Goal: Transaction & Acquisition: Obtain resource

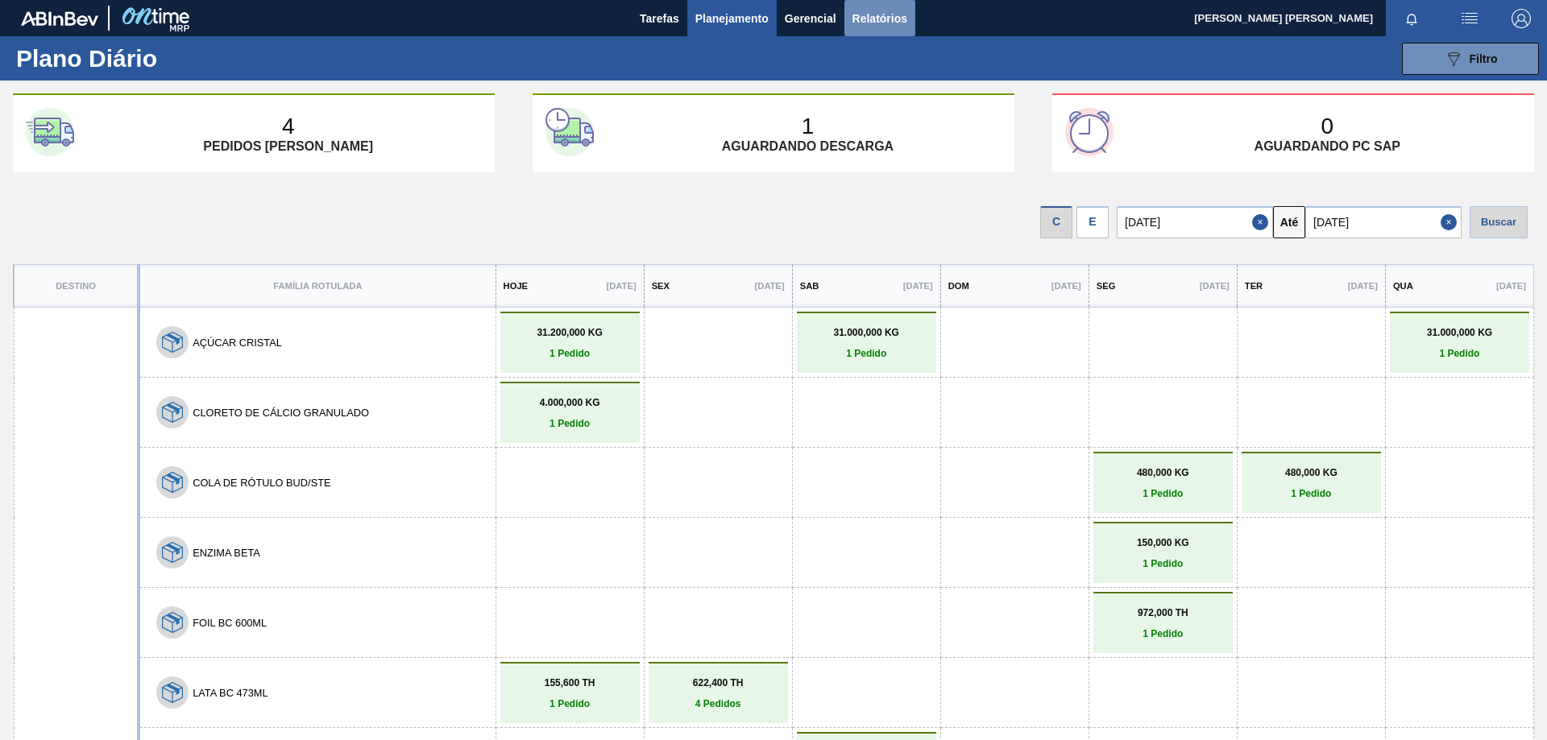
click at [880, 27] on span "Relatórios" at bounding box center [879, 18] width 55 height 19
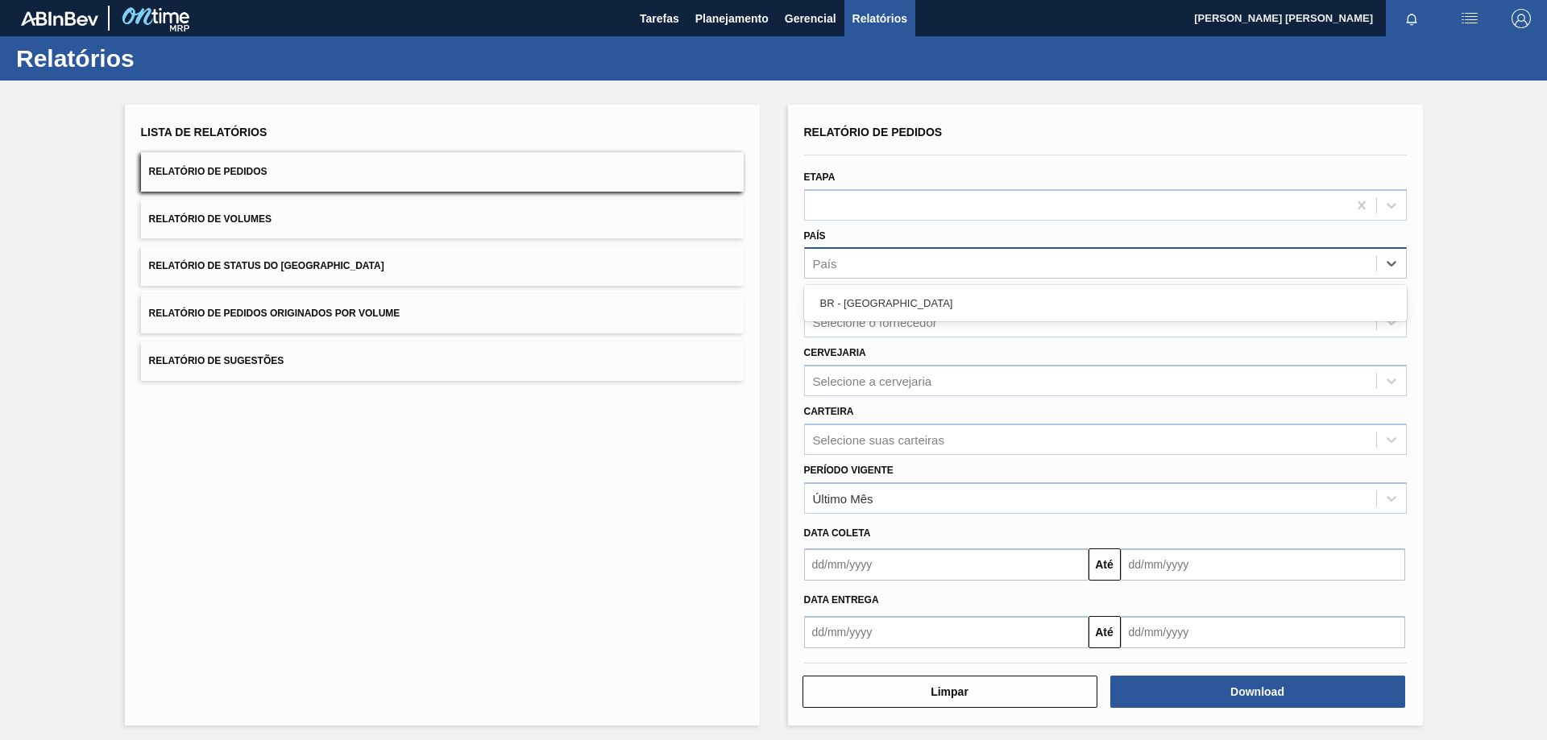
click at [912, 252] on div "País" at bounding box center [1090, 263] width 571 height 23
click at [923, 265] on div "País" at bounding box center [1090, 263] width 571 height 23
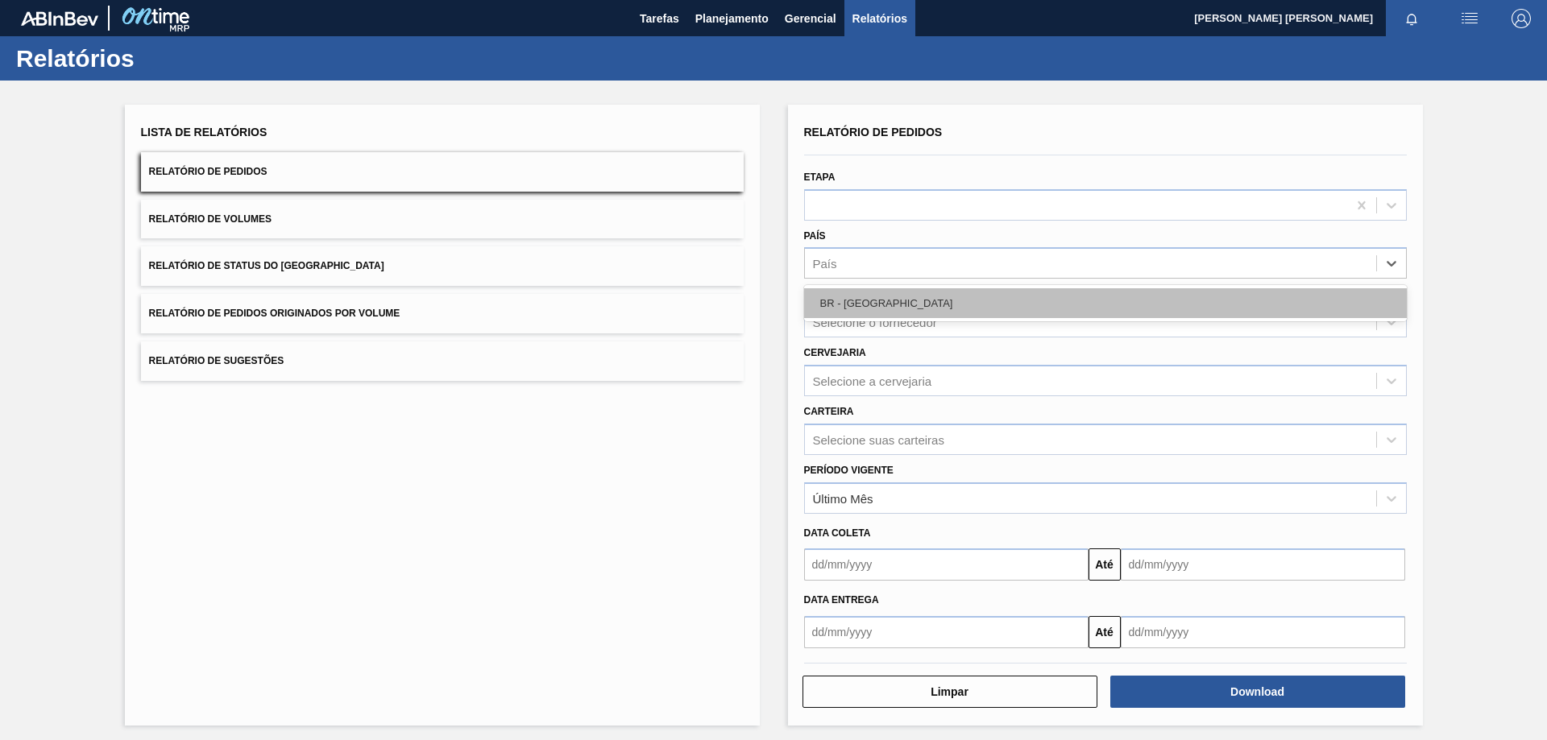
click at [901, 302] on div "BR - [GEOGRAPHIC_DATA]" at bounding box center [1105, 303] width 603 height 30
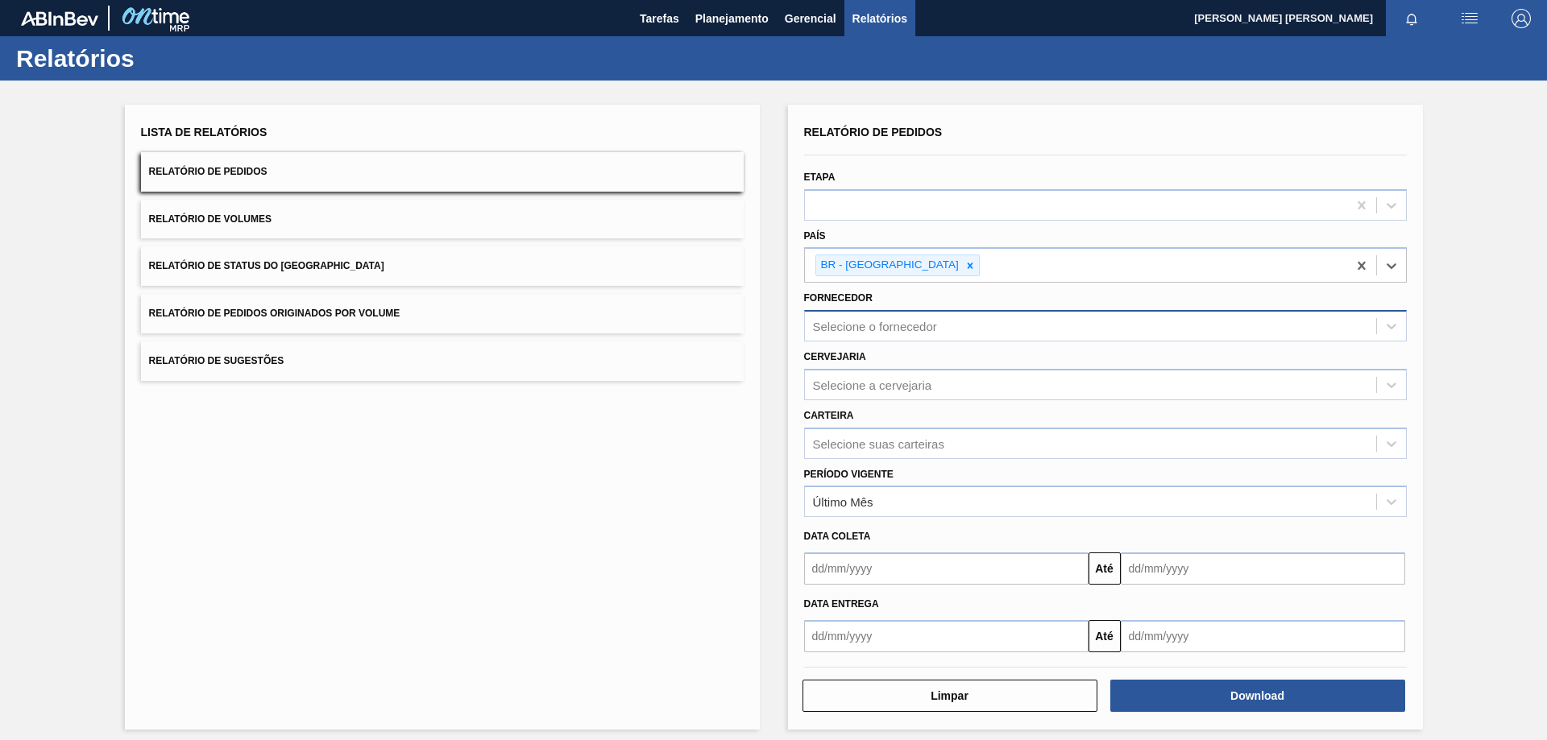
click at [894, 334] on div "Selecione o fornecedor" at bounding box center [1090, 326] width 571 height 23
click at [782, 317] on div "Lista de Relatórios Relatório de Pedidos Relatório de Volumes Relatório de Stat…" at bounding box center [773, 416] width 1547 height 670
click at [856, 383] on div "Selecione a cervejaria" at bounding box center [872, 385] width 119 height 14
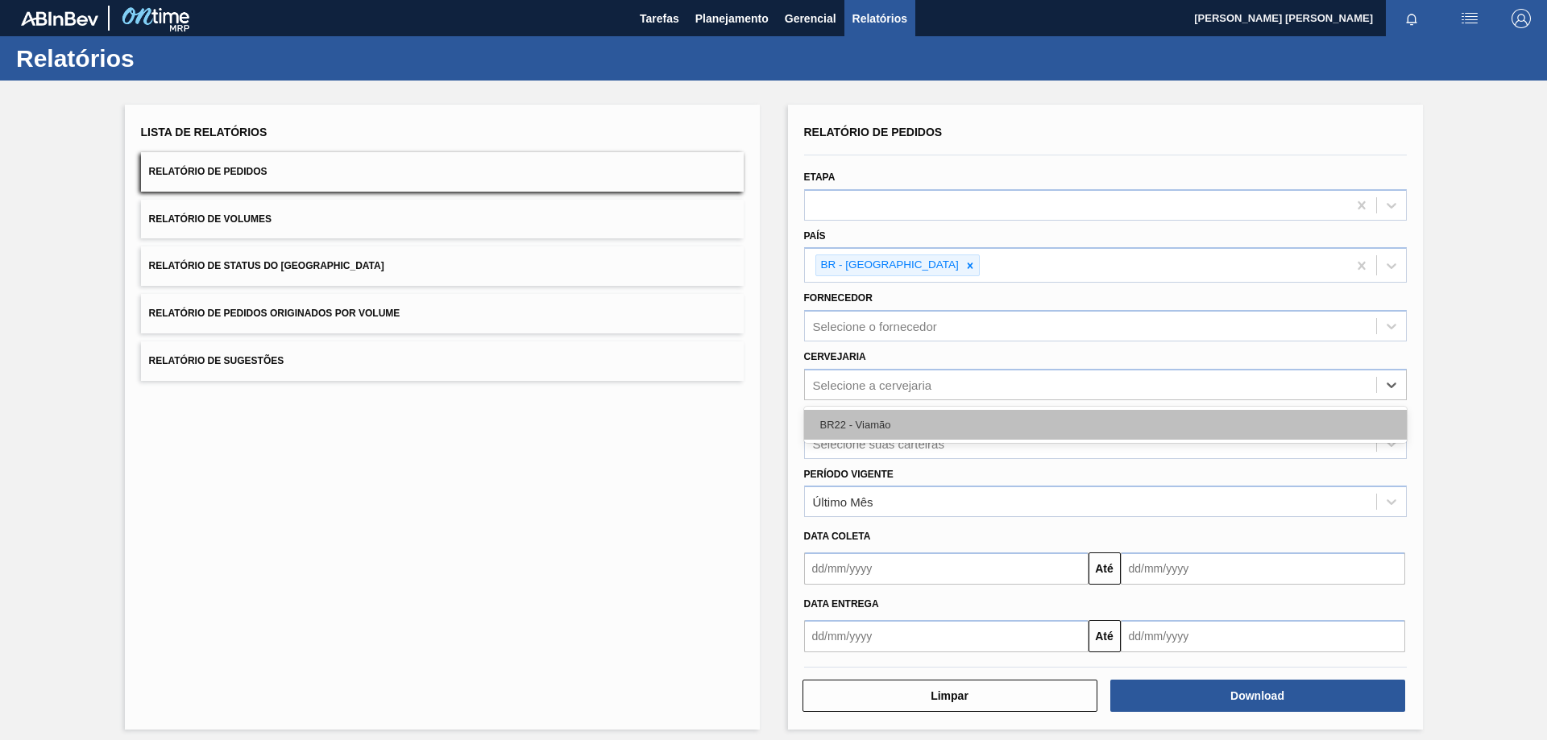
click at [875, 436] on div "BR22 - Viamão" at bounding box center [1105, 425] width 603 height 30
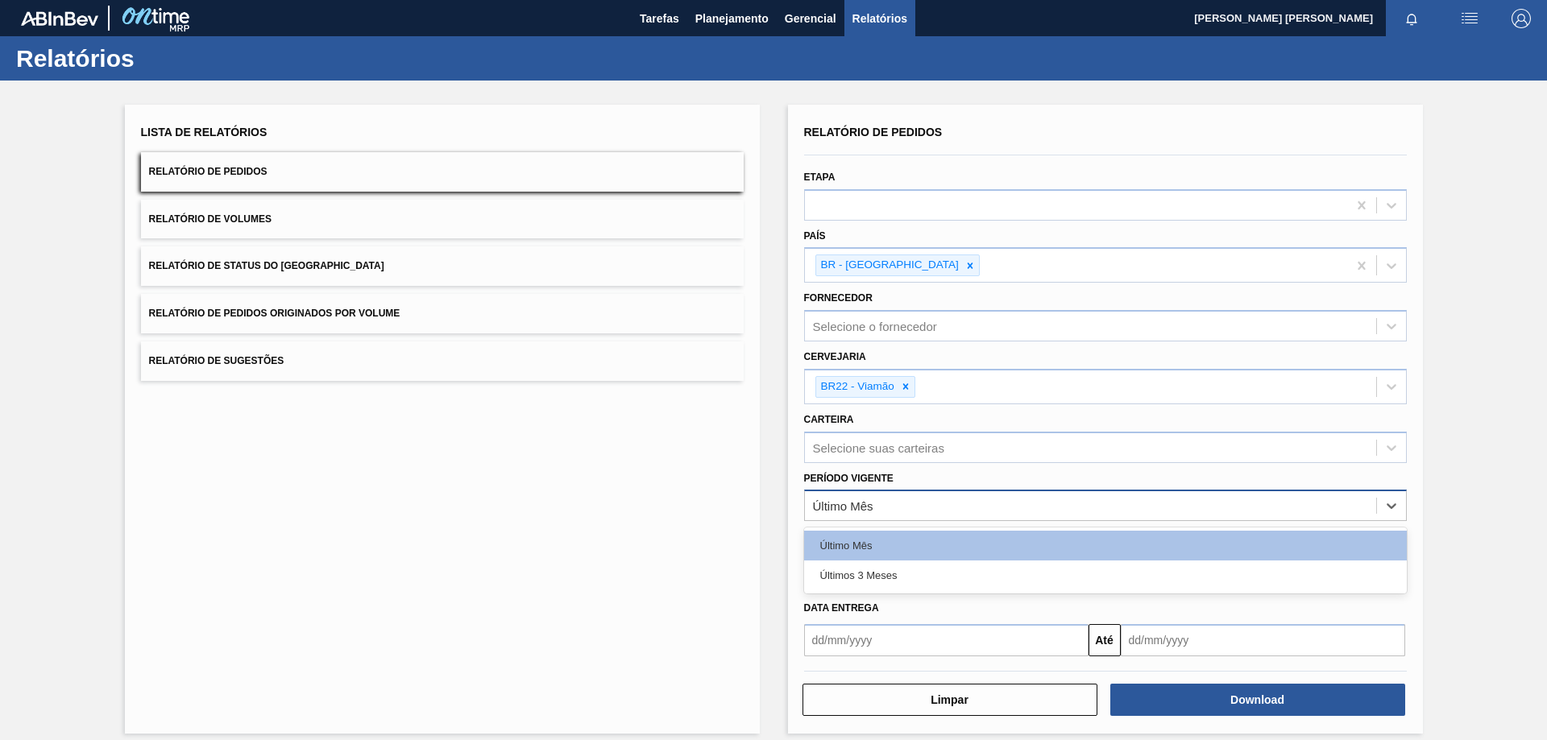
click at [893, 519] on div "Último Mês" at bounding box center [1105, 505] width 603 height 31
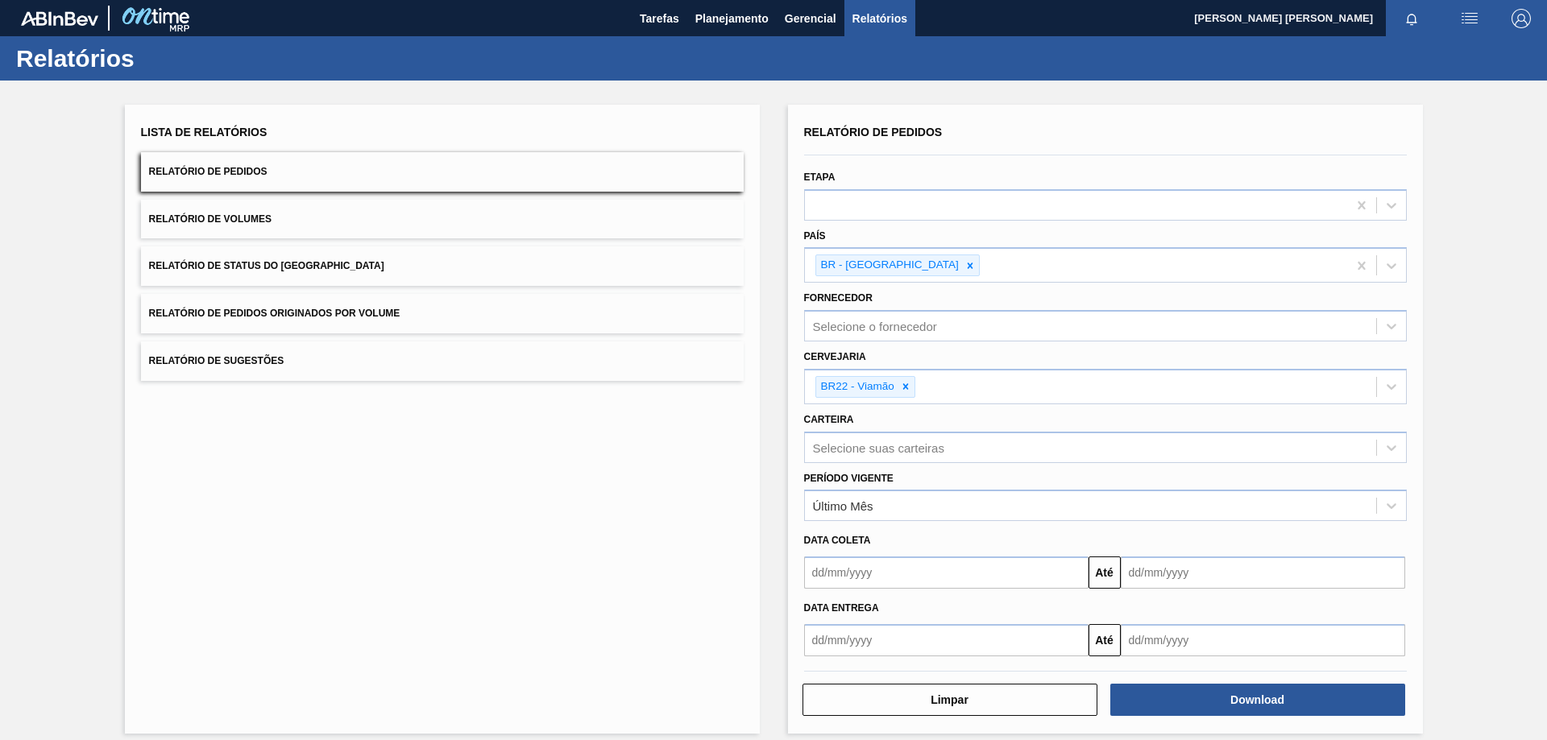
click at [799, 551] on div "Data coleta" at bounding box center [1106, 540] width 616 height 23
click at [852, 579] on input "text" at bounding box center [946, 573] width 284 height 32
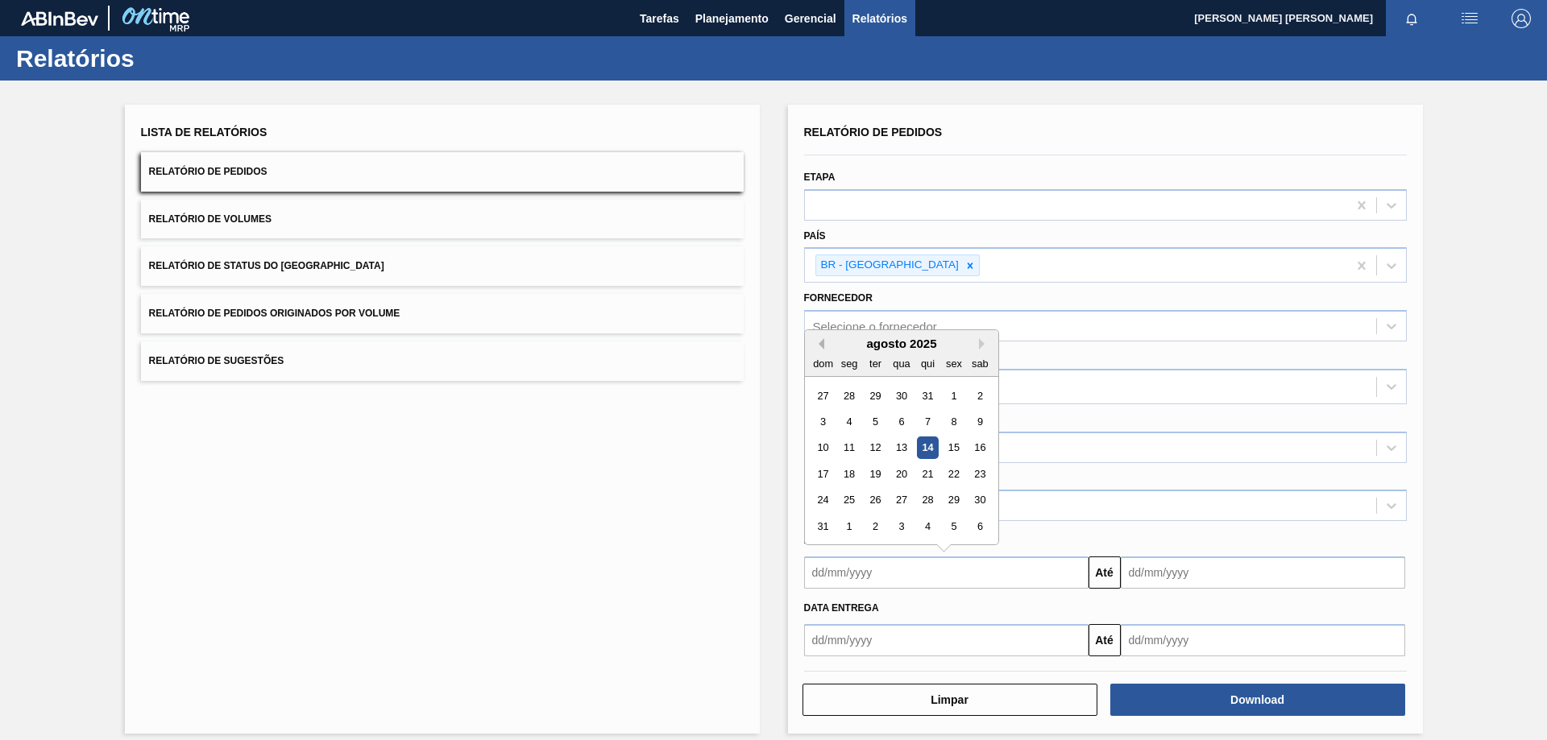
click at [815, 349] on button "Previous Month" at bounding box center [818, 343] width 11 height 11
drag, startPoint x: 790, startPoint y: 561, endPoint x: 886, endPoint y: 591, distance: 100.7
click at [790, 562] on div "Relatório de Pedidos Etapa [GEOGRAPHIC_DATA] - [GEOGRAPHIC_DATA] Fornecedor Sel…" at bounding box center [1105, 419] width 635 height 629
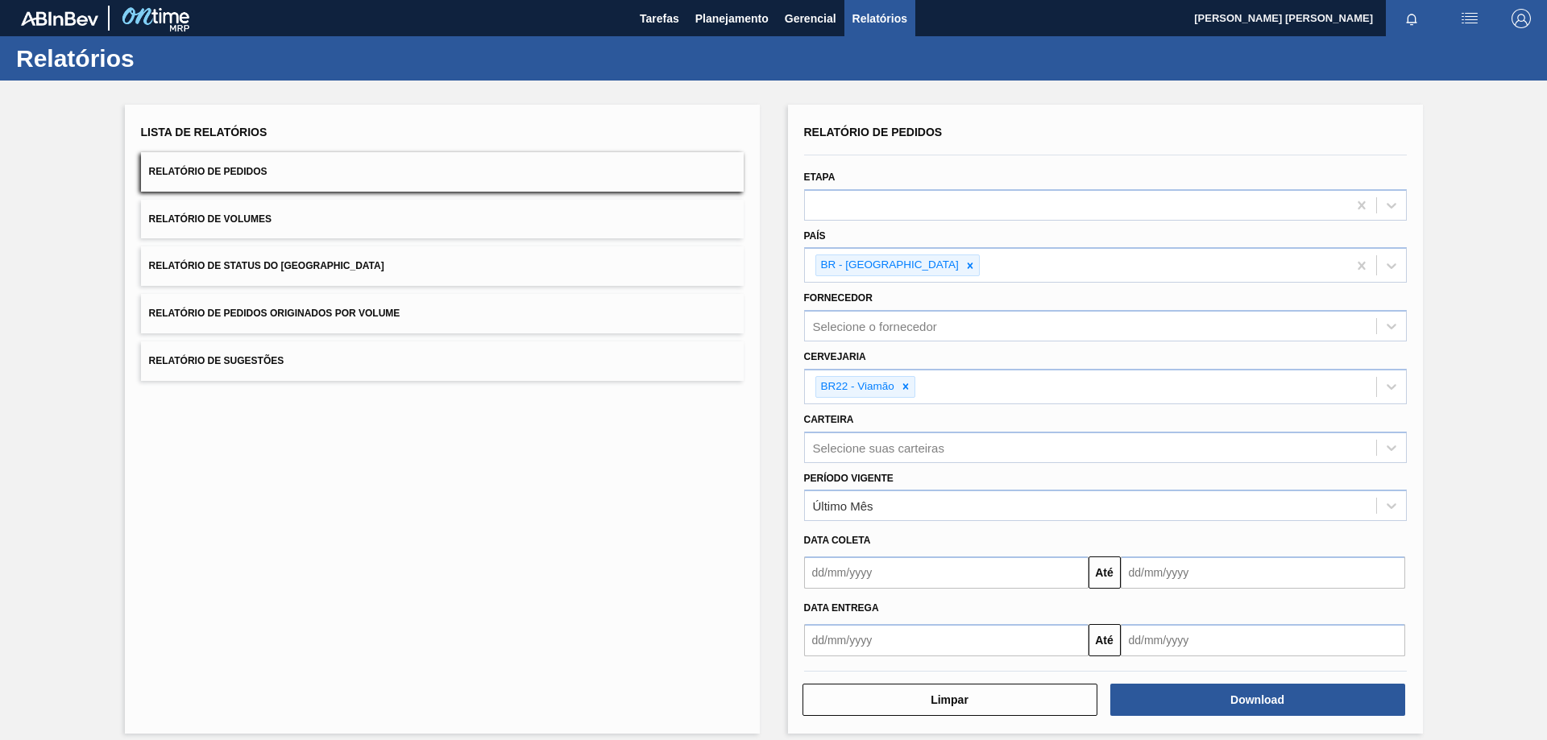
click at [910, 652] on input "text" at bounding box center [946, 640] width 284 height 32
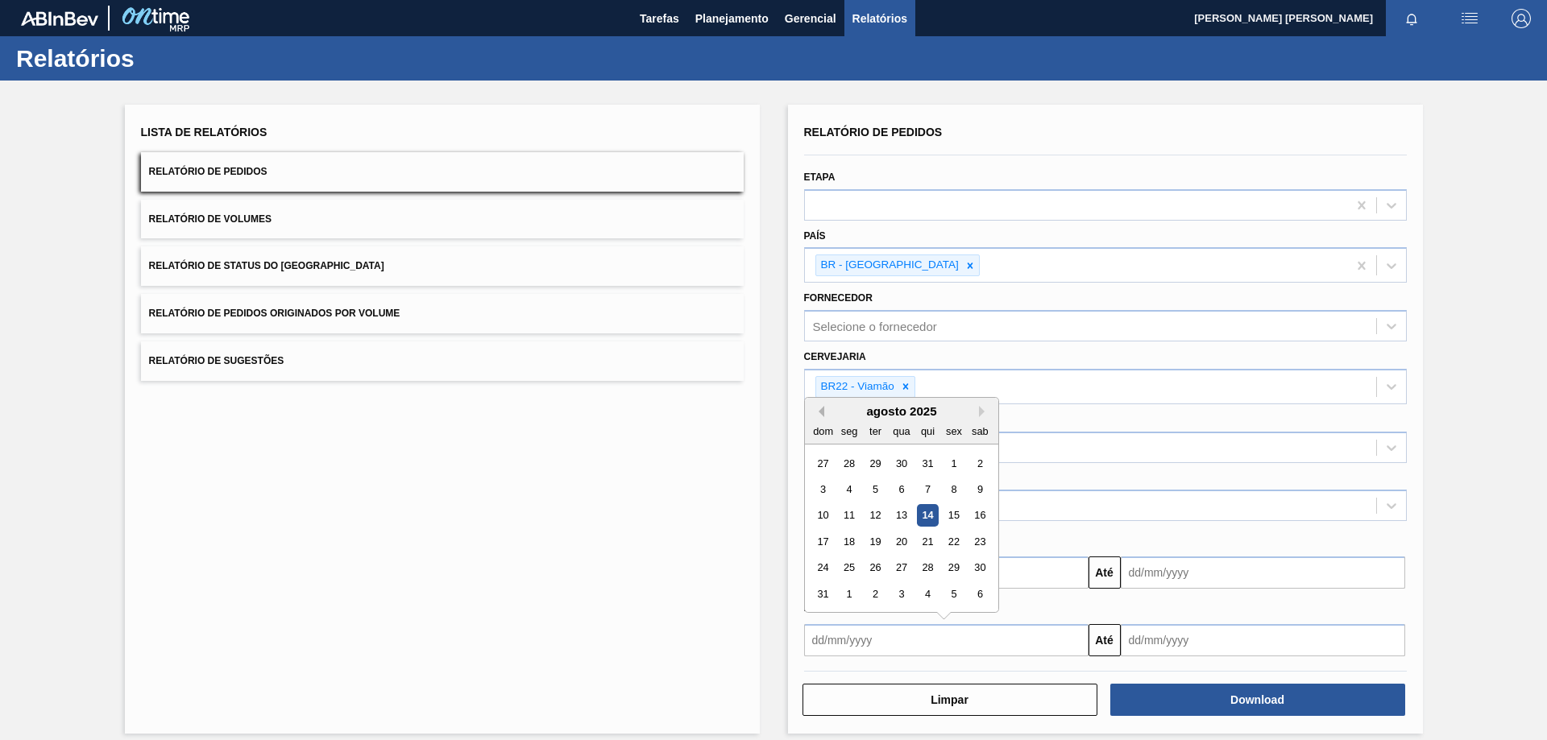
click at [815, 409] on button "Previous Month" at bounding box center [818, 411] width 11 height 11
click at [920, 541] on div "24" at bounding box center [927, 542] width 22 height 22
type input "[DATE]"
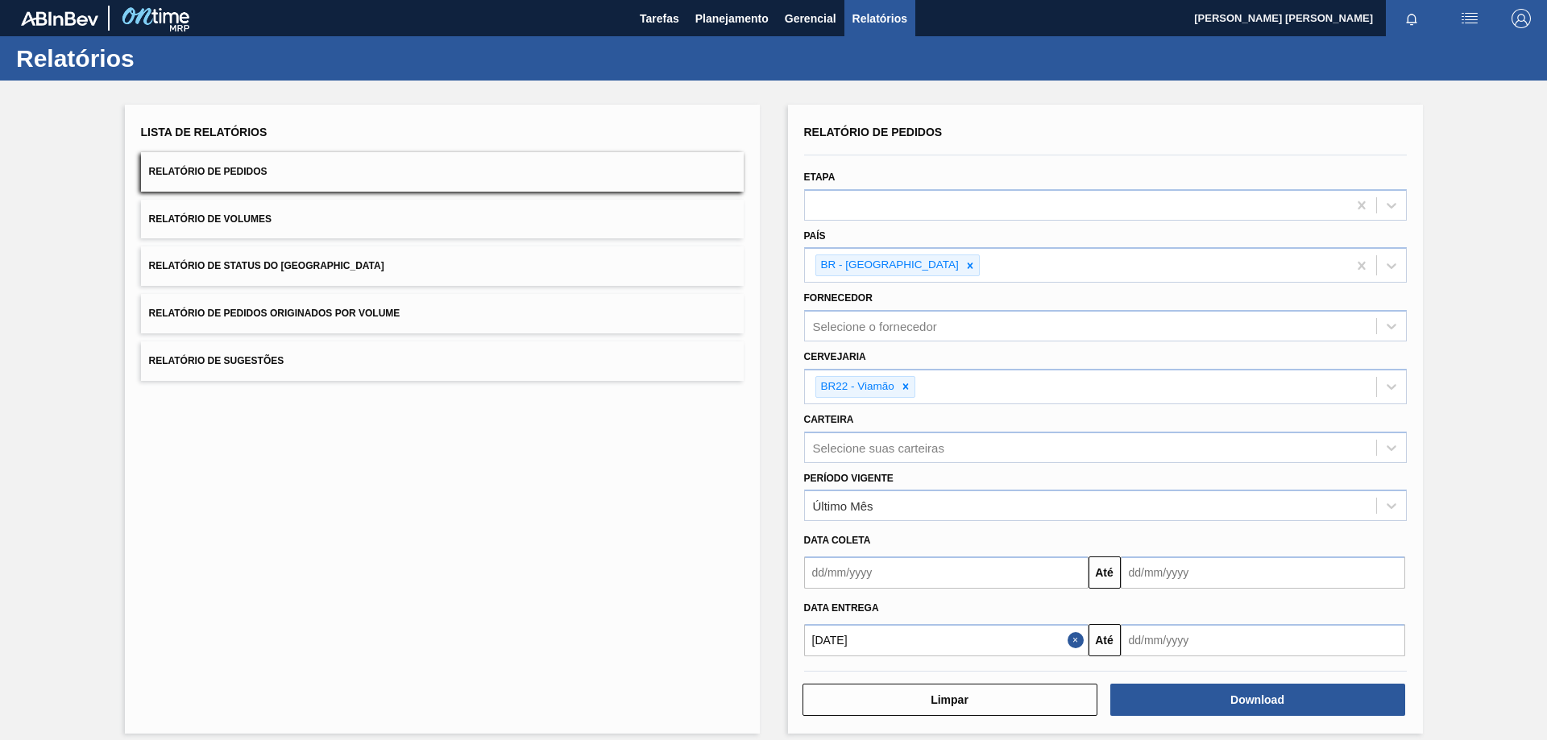
click at [1176, 637] on input "text" at bounding box center [1263, 640] width 284 height 32
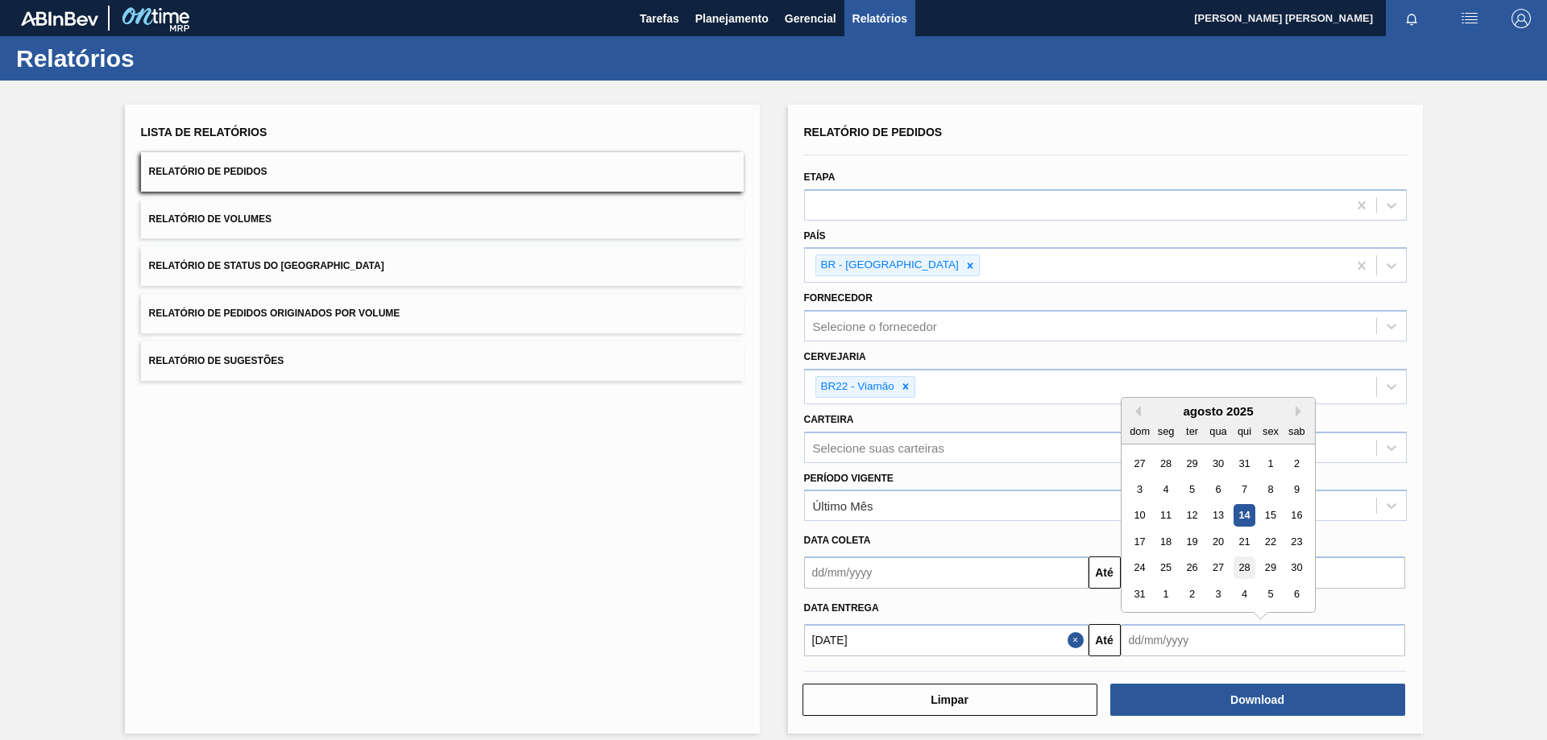
click at [1238, 570] on div "28" at bounding box center [1244, 568] width 22 height 22
type input "[DATE]"
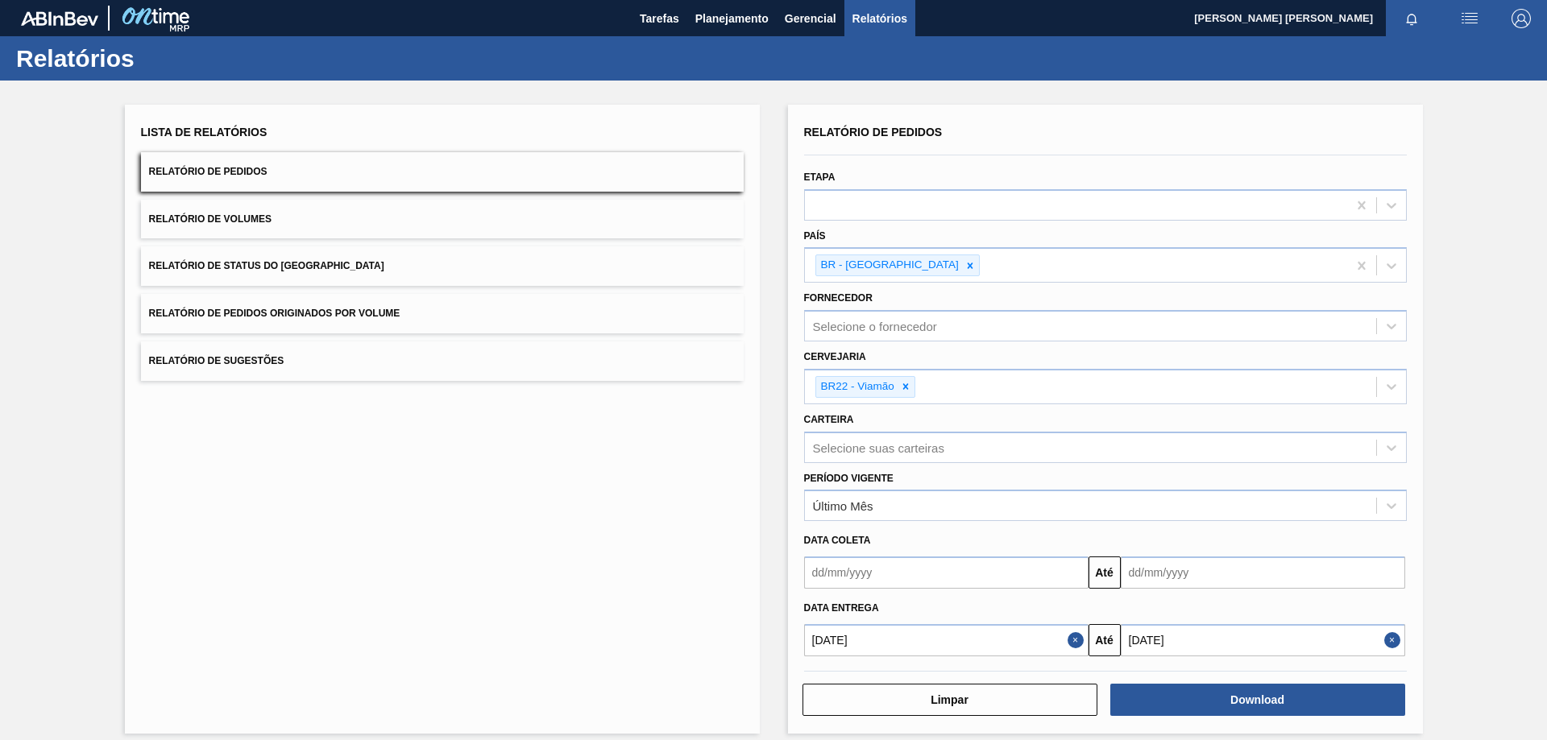
click at [757, 623] on div "Lista de Relatórios Relatório de Pedidos Relatório de Volumes Relatório de Stat…" at bounding box center [442, 419] width 635 height 629
click at [1292, 709] on button "Download" at bounding box center [1257, 700] width 295 height 32
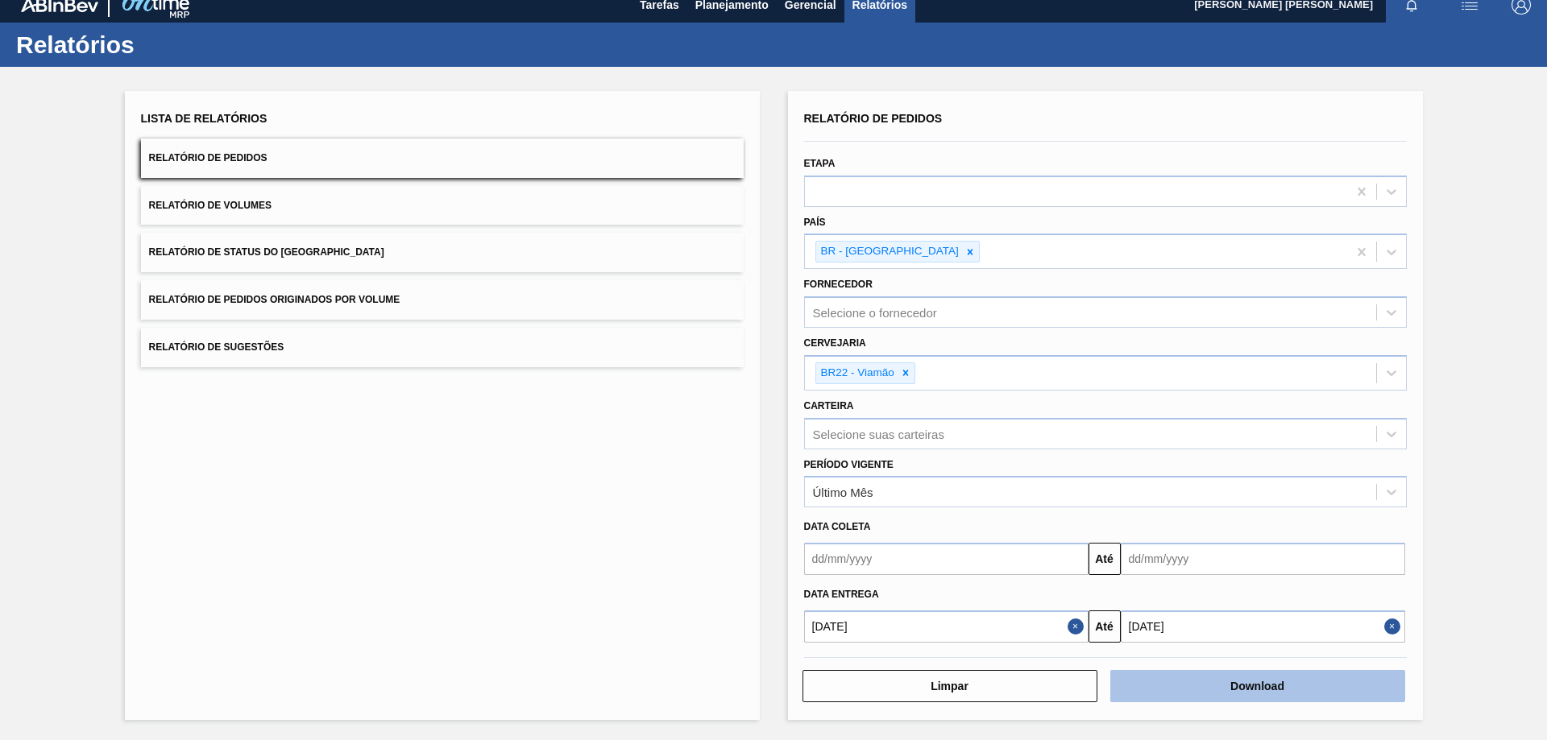
click at [1237, 688] on button "Download" at bounding box center [1257, 686] width 295 height 32
click at [1178, 625] on input "[DATE]" at bounding box center [1263, 627] width 284 height 32
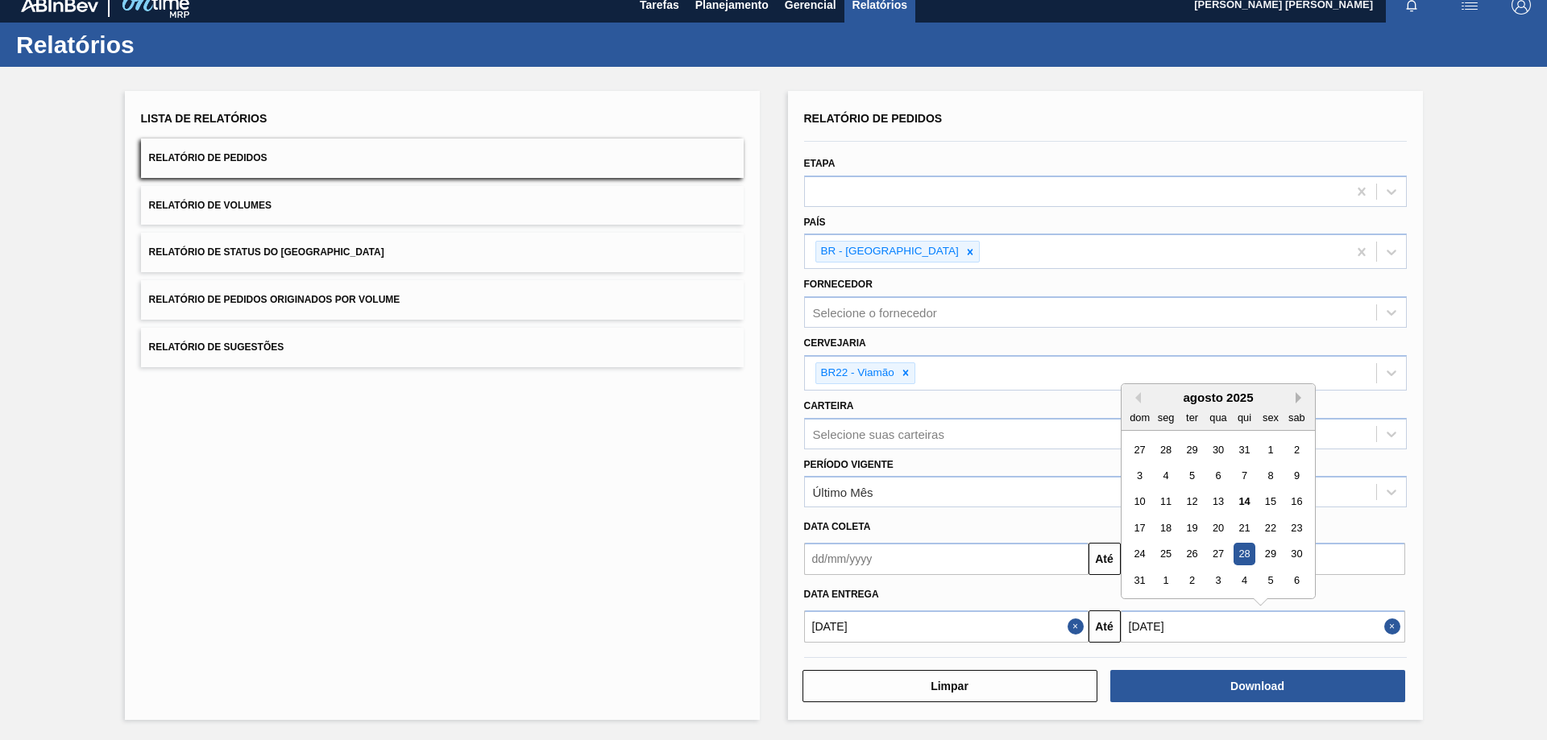
click at [1301, 396] on button "Next Month" at bounding box center [1301, 397] width 11 height 11
click at [1143, 529] on div "21" at bounding box center [1140, 528] width 22 height 22
type input "[DATE]"
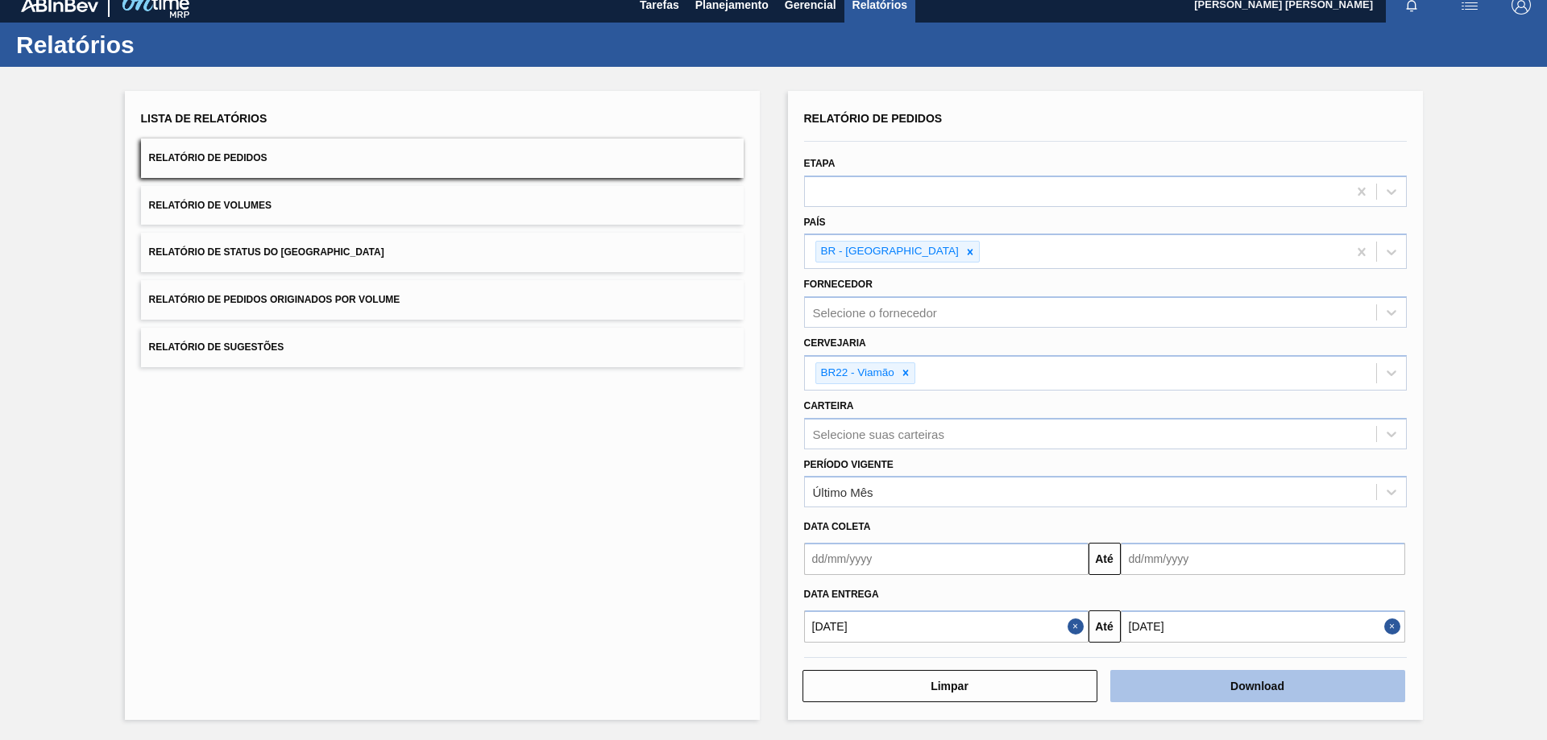
click at [1173, 687] on button "Download" at bounding box center [1257, 686] width 295 height 32
click at [1317, 686] on button "Download" at bounding box center [1257, 686] width 295 height 32
